Goal: Check status: Check status

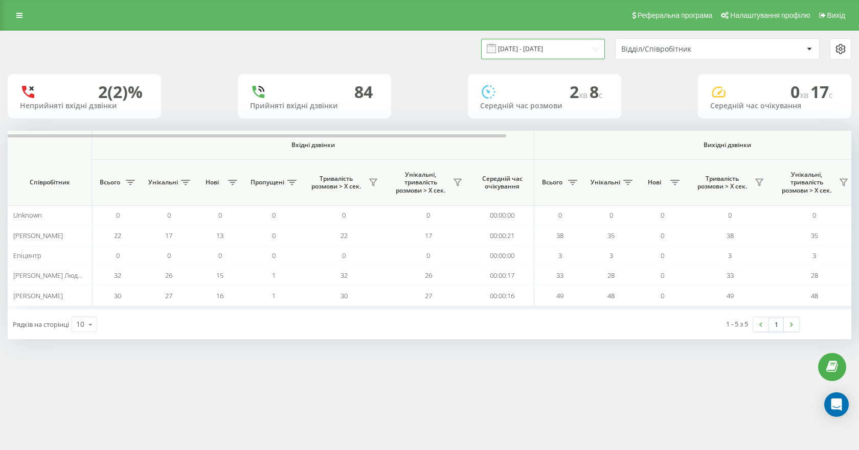
click at [529, 49] on input "[DATE] - [DATE]" at bounding box center [543, 49] width 124 height 20
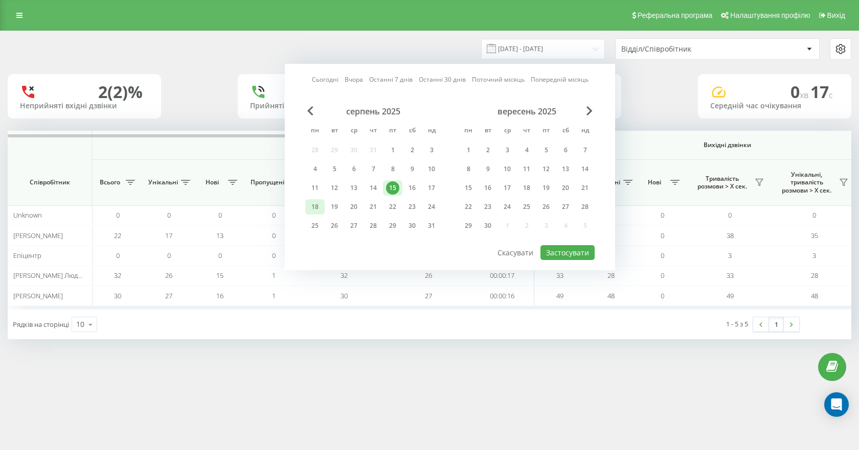
click at [312, 206] on div "18" at bounding box center [314, 206] width 13 height 13
click at [575, 254] on button "Застосувати" at bounding box center [567, 252] width 54 height 15
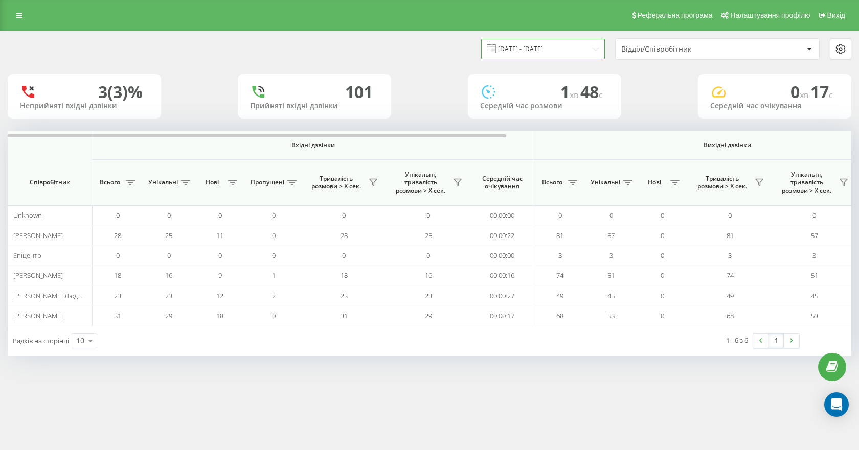
click at [518, 50] on input "[DATE] - [DATE]" at bounding box center [543, 49] width 124 height 20
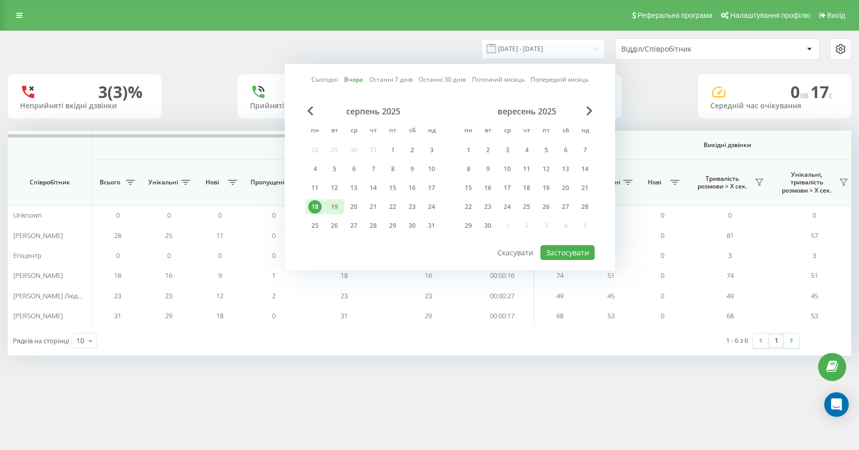
click at [331, 202] on div "19" at bounding box center [334, 206] width 13 height 13
click at [576, 252] on button "Застосувати" at bounding box center [567, 252] width 54 height 15
type input "[DATE] - [DATE]"
